Goal: Task Accomplishment & Management: Use online tool/utility

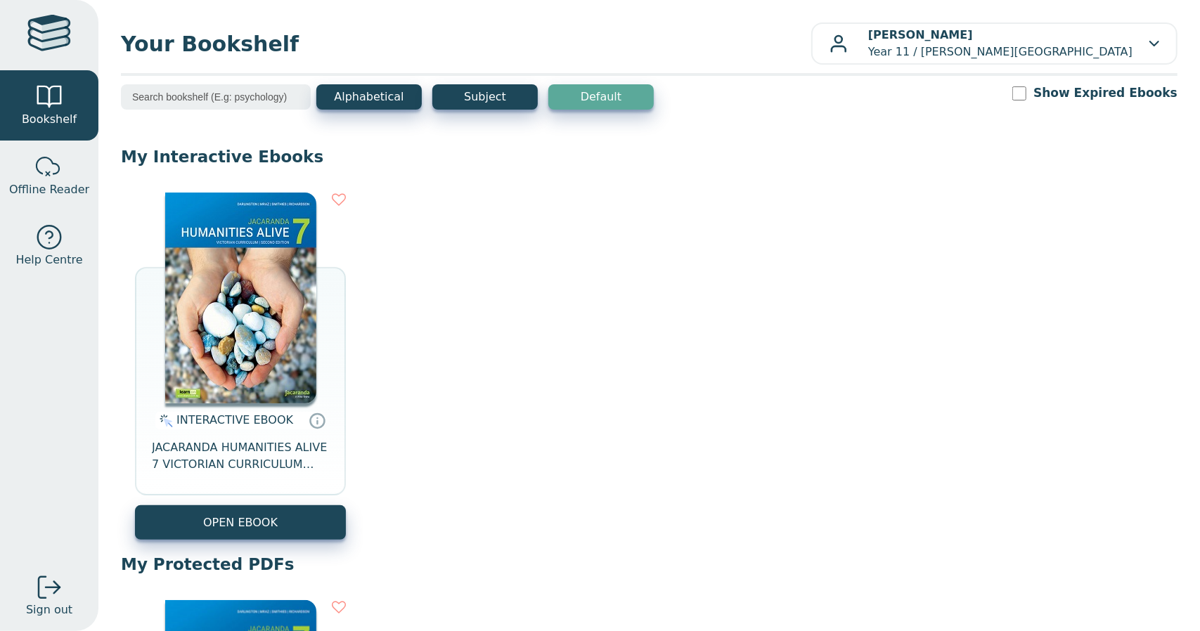
drag, startPoint x: 1096, startPoint y: 53, endPoint x: 1115, endPoint y: -41, distance: 96.8
click at [1115, 0] on html "Bookshelf Offline Reader Help Centre Sign out Your Bookshelf Jack Shang" at bounding box center [600, 315] width 1200 height 631
click at [828, 477] on div "INTERACTIVE EBOOK JACARANDA HUMANITIES ALIVE 7 VICTORIAN CURRICULUM LEARNON EBO…" at bounding box center [649, 367] width 1057 height 376
click at [70, 218] on link "Help Centre" at bounding box center [49, 246] width 98 height 70
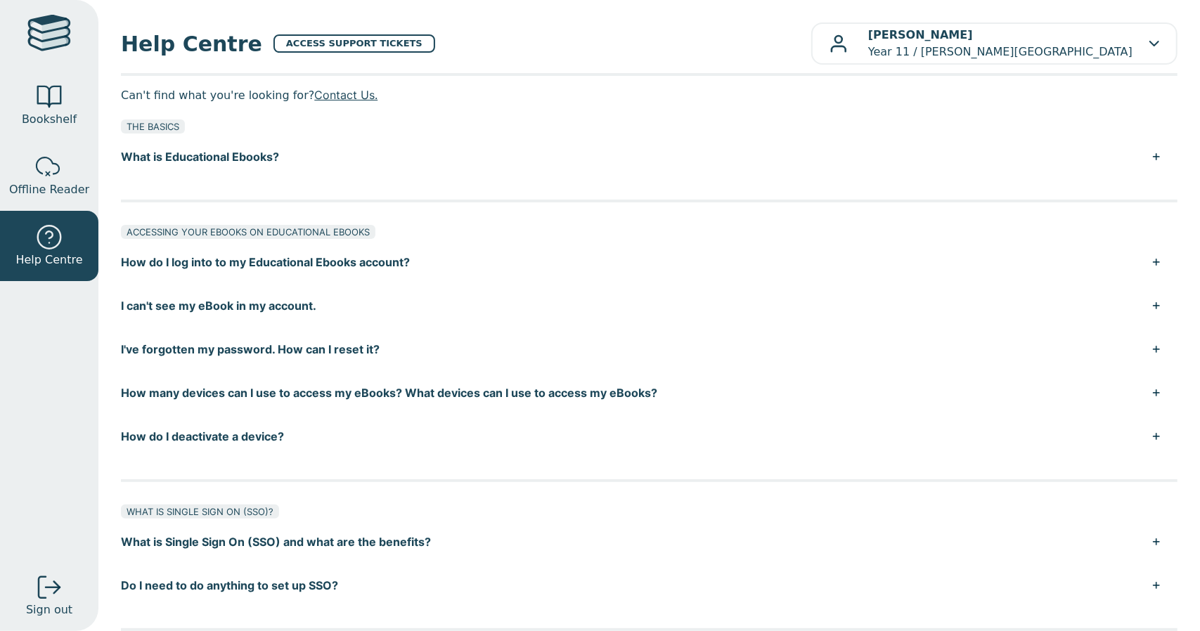
click at [70, 192] on span "Offline Reader" at bounding box center [49, 189] width 80 height 17
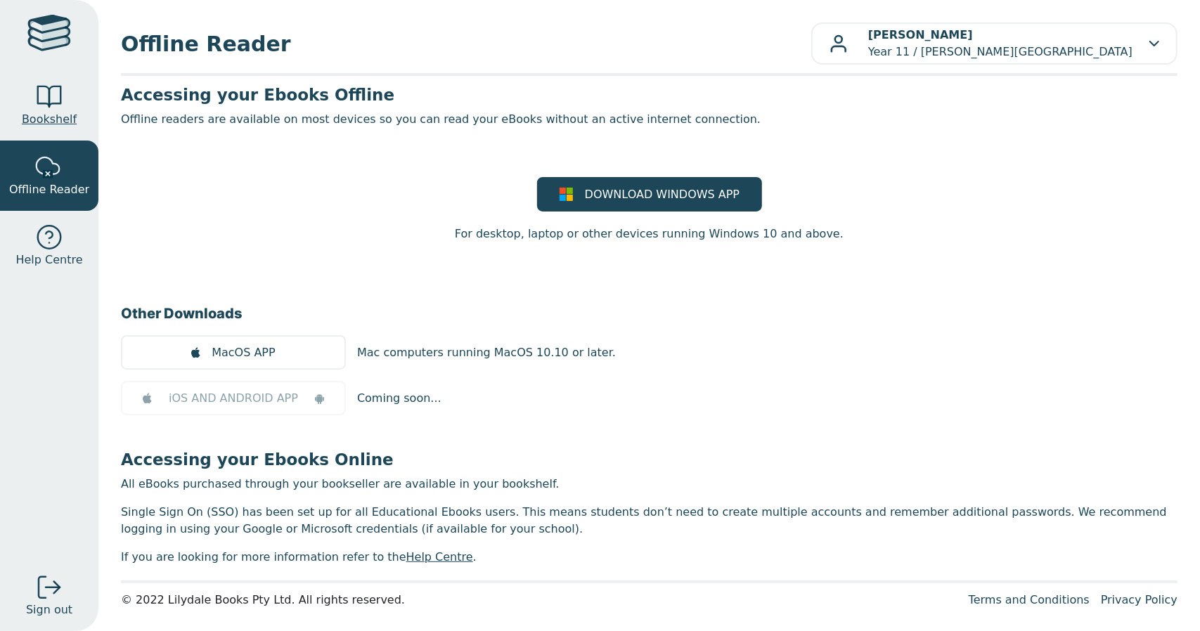
click at [69, 77] on link "Bookshelf" at bounding box center [49, 105] width 98 height 70
click at [51, 116] on span "Bookshelf" at bounding box center [49, 119] width 55 height 17
click at [51, 107] on div at bounding box center [49, 97] width 28 height 28
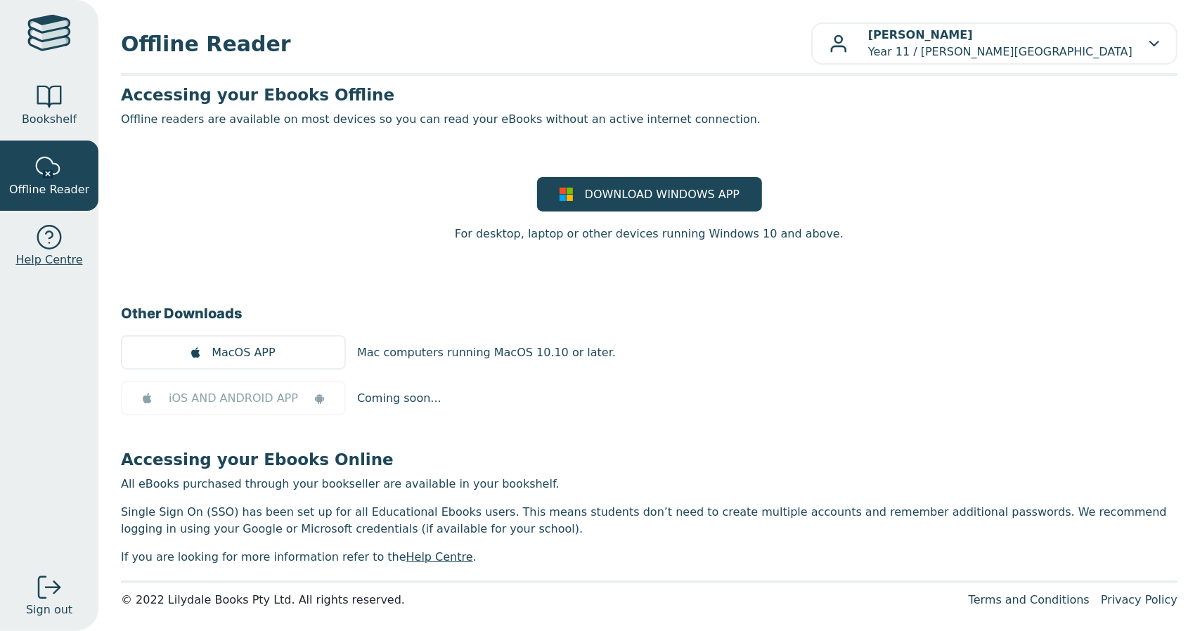
click at [59, 221] on link "Help Centre" at bounding box center [49, 246] width 98 height 70
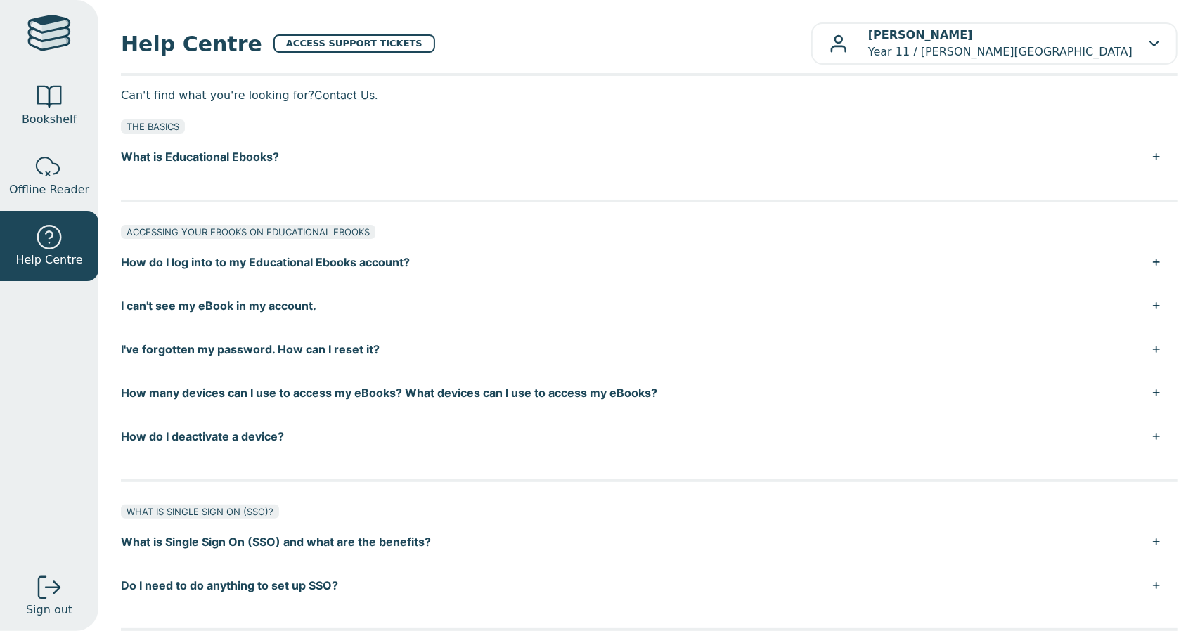
click at [48, 112] on span "Bookshelf" at bounding box center [49, 119] width 55 height 17
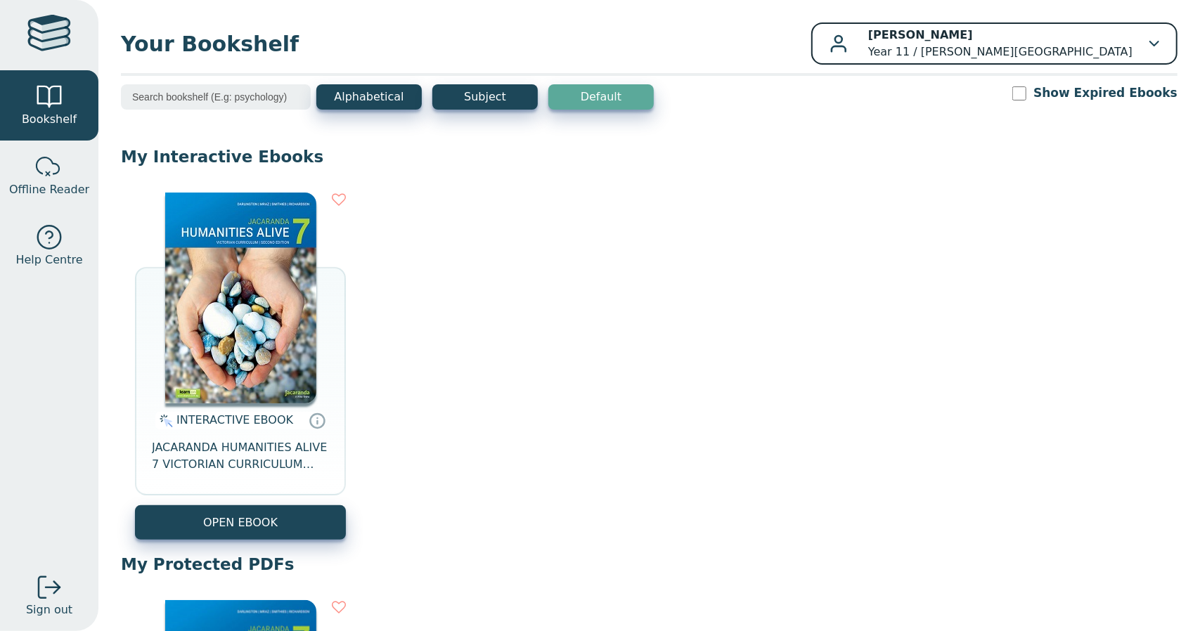
drag, startPoint x: 1079, startPoint y: 43, endPoint x: 1143, endPoint y: 58, distance: 65.7
click at [1143, 58] on div "[PERSON_NAME] Year 11 / [PERSON_NAME][GEOGRAPHIC_DATA]" at bounding box center [995, 44] width 330 height 34
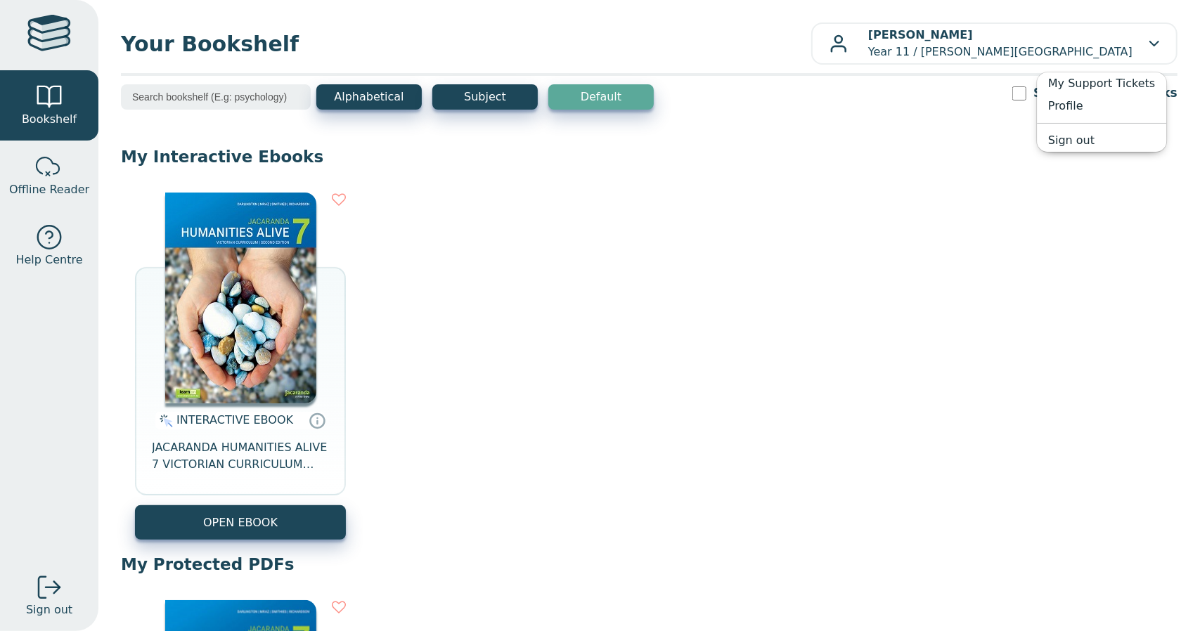
click at [913, 141] on main1 "Alphabetical Subject Default Show Expired Ebooks My Interactive Ebooks INTERACT…" at bounding box center [649, 539] width 1057 height 910
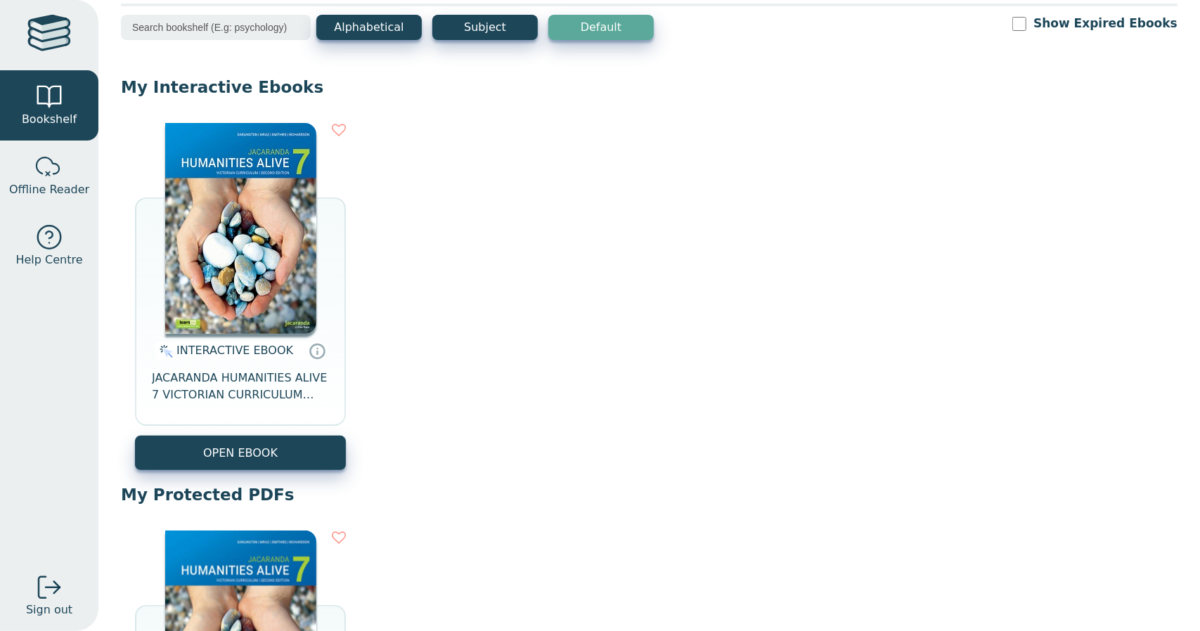
scroll to position [68, 0]
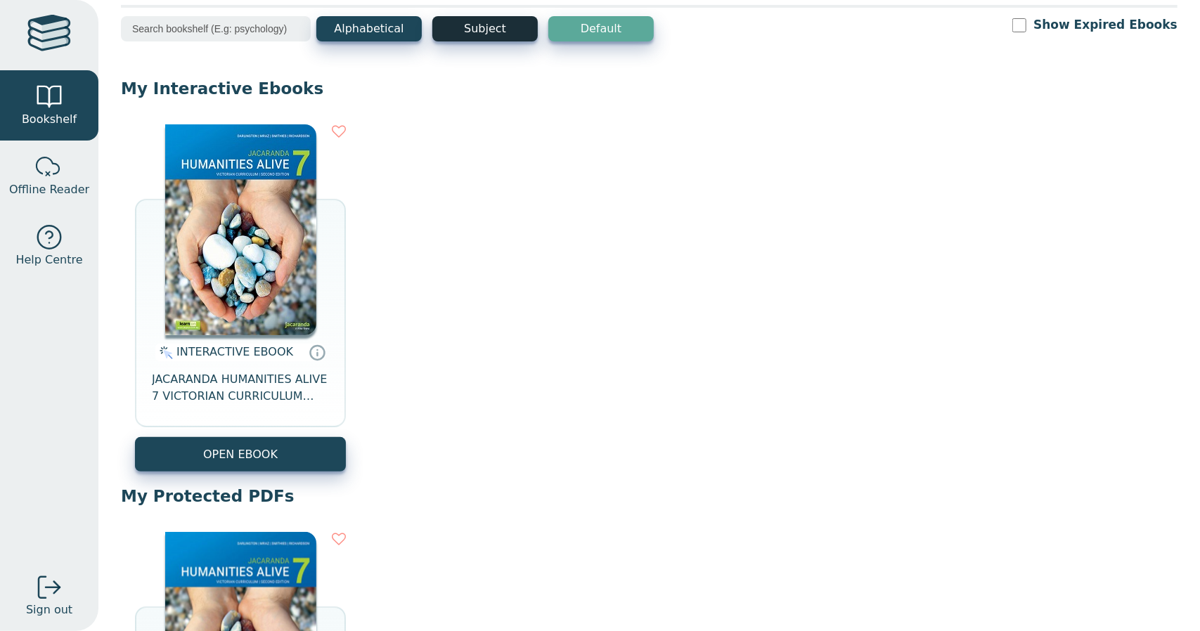
click at [475, 33] on button "Subject" at bounding box center [484, 28] width 105 height 25
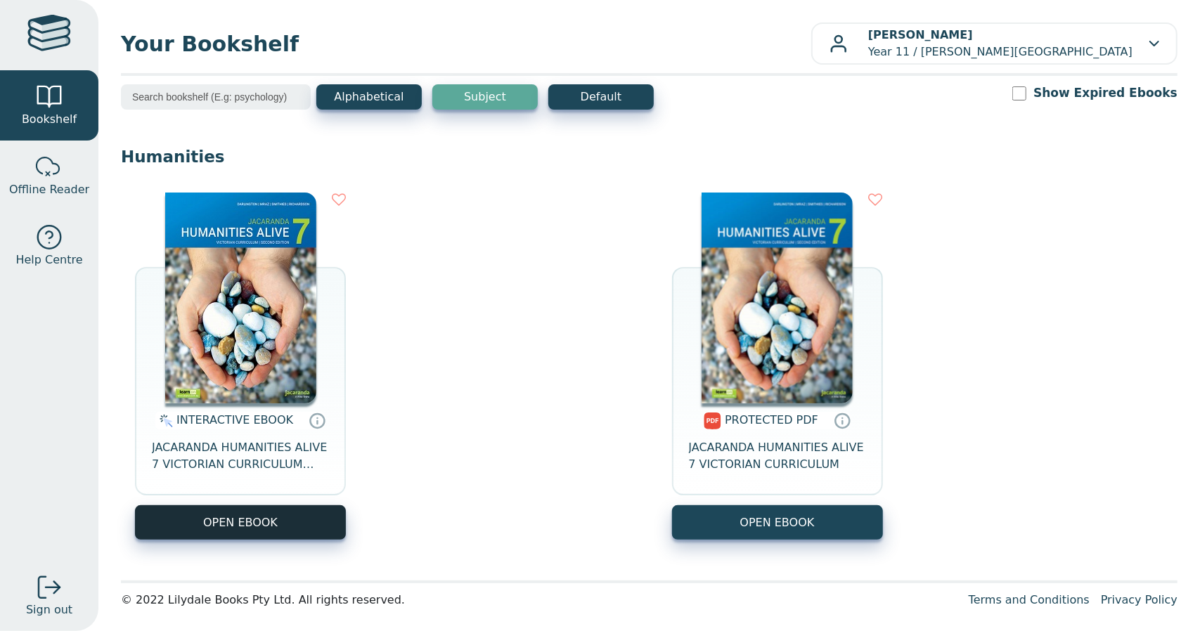
click at [286, 523] on button "OPEN EBOOK" at bounding box center [240, 523] width 211 height 34
click at [352, 101] on button "Alphabetical" at bounding box center [368, 96] width 105 height 25
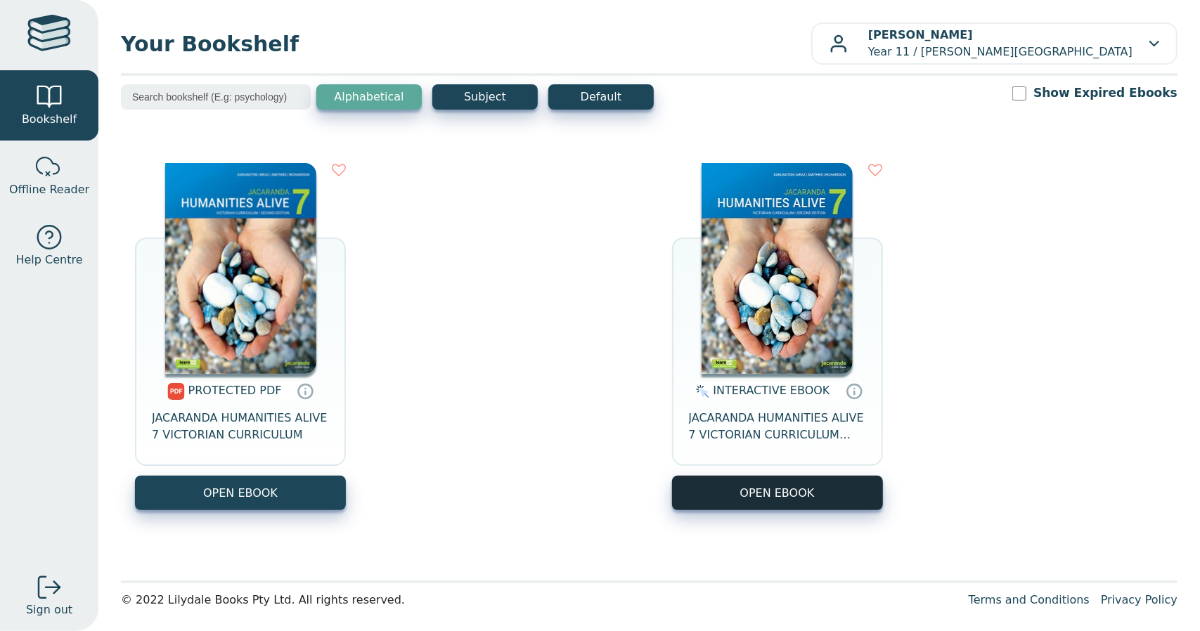
click at [844, 490] on button "OPEN EBOOK" at bounding box center [777, 493] width 211 height 34
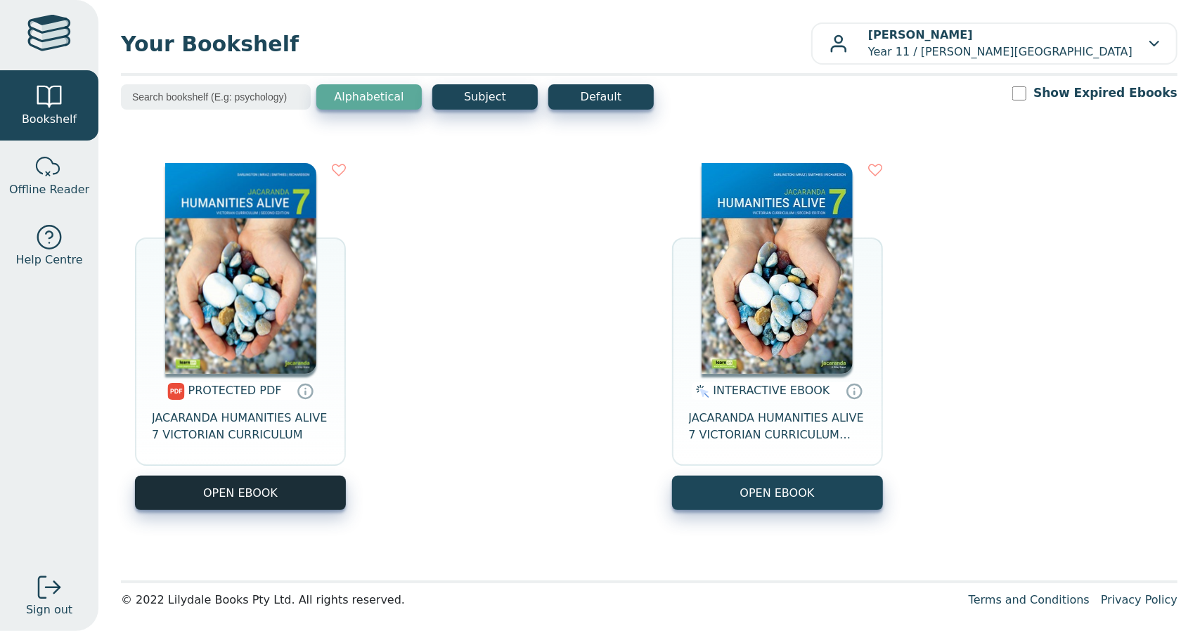
click at [158, 494] on link "OPEN EBOOK" at bounding box center [240, 493] width 211 height 34
